Goal: Check status

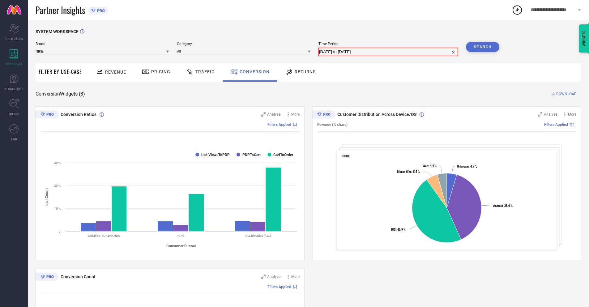
click at [389, 51] on input "[DATE] to [DATE]" at bounding box center [388, 51] width 139 height 7
select select "9"
select select "2025"
select select "10"
select select "2025"
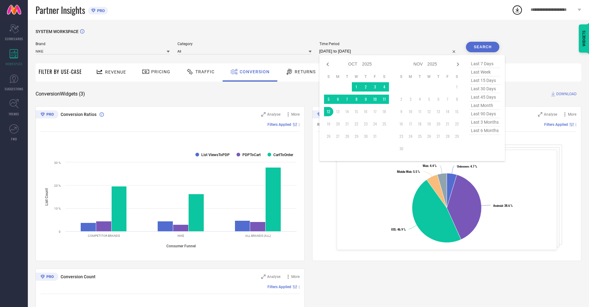
click at [328, 112] on td "12" at bounding box center [328, 111] width 9 height 9
type input "[DATE] to [DATE]"
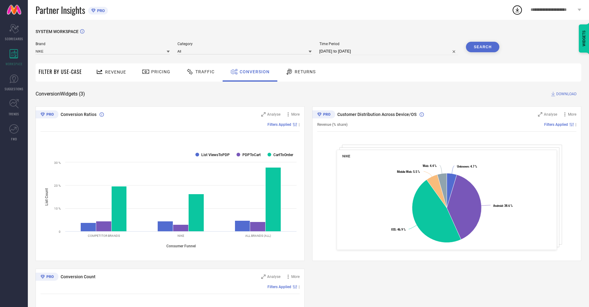
click at [483, 47] on button "Search" at bounding box center [482, 47] width 33 height 11
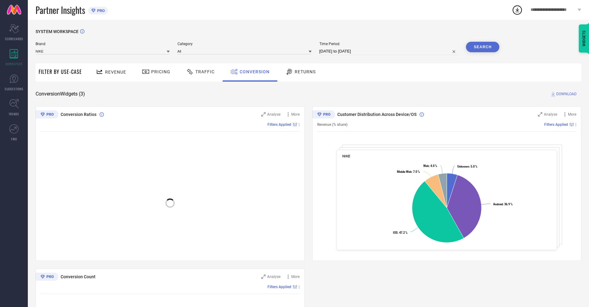
click at [567, 94] on span "DOWNLOAD" at bounding box center [567, 94] width 20 height 6
